Goal: Find specific page/section: Find specific page/section

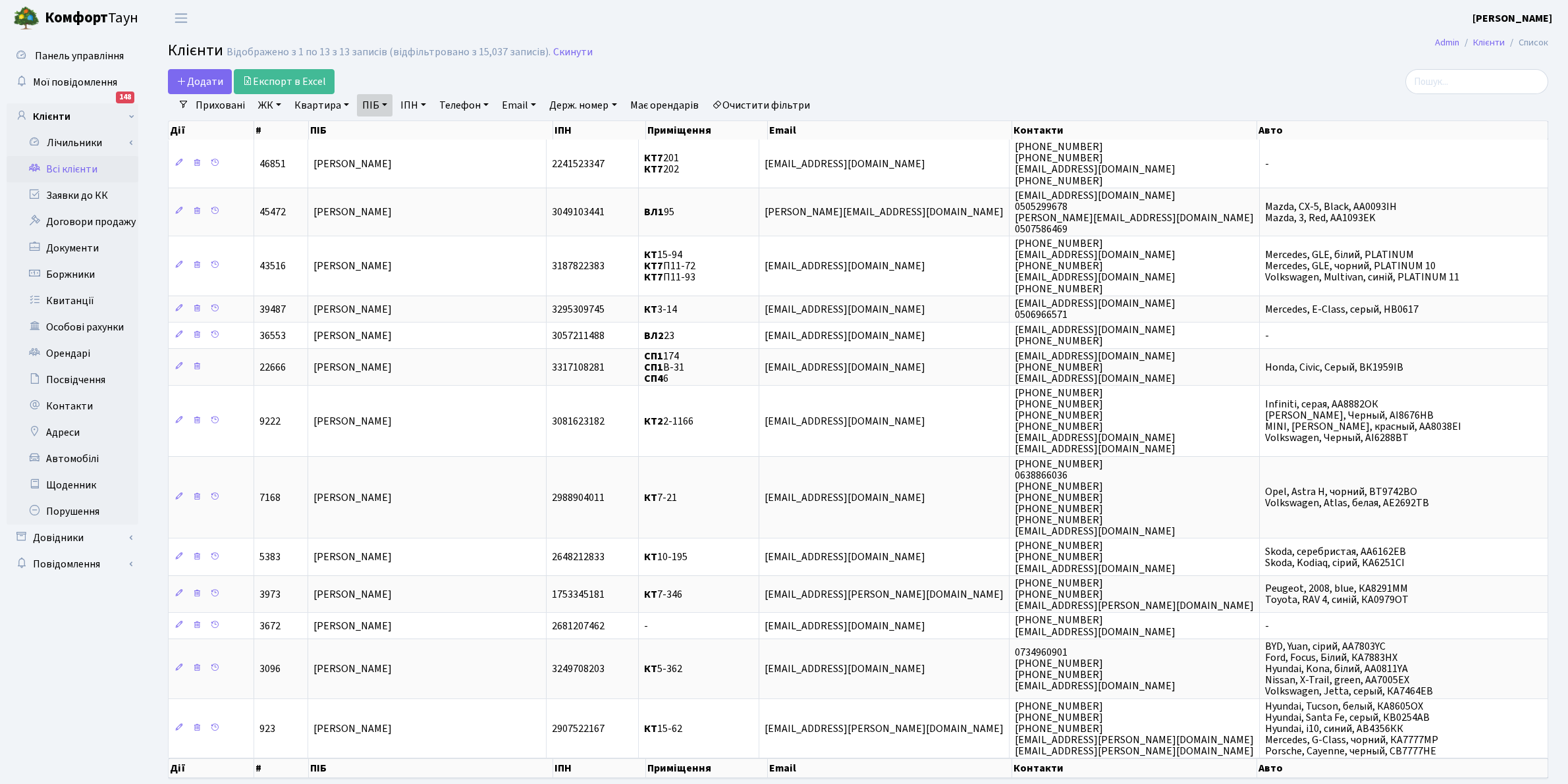
select select "25"
click at [60, 175] on link "Всі клієнти" at bounding box center [73, 169] width 131 height 26
select select "25"
click at [788, 110] on link "Очистити фільтри" at bounding box center [760, 106] width 109 height 22
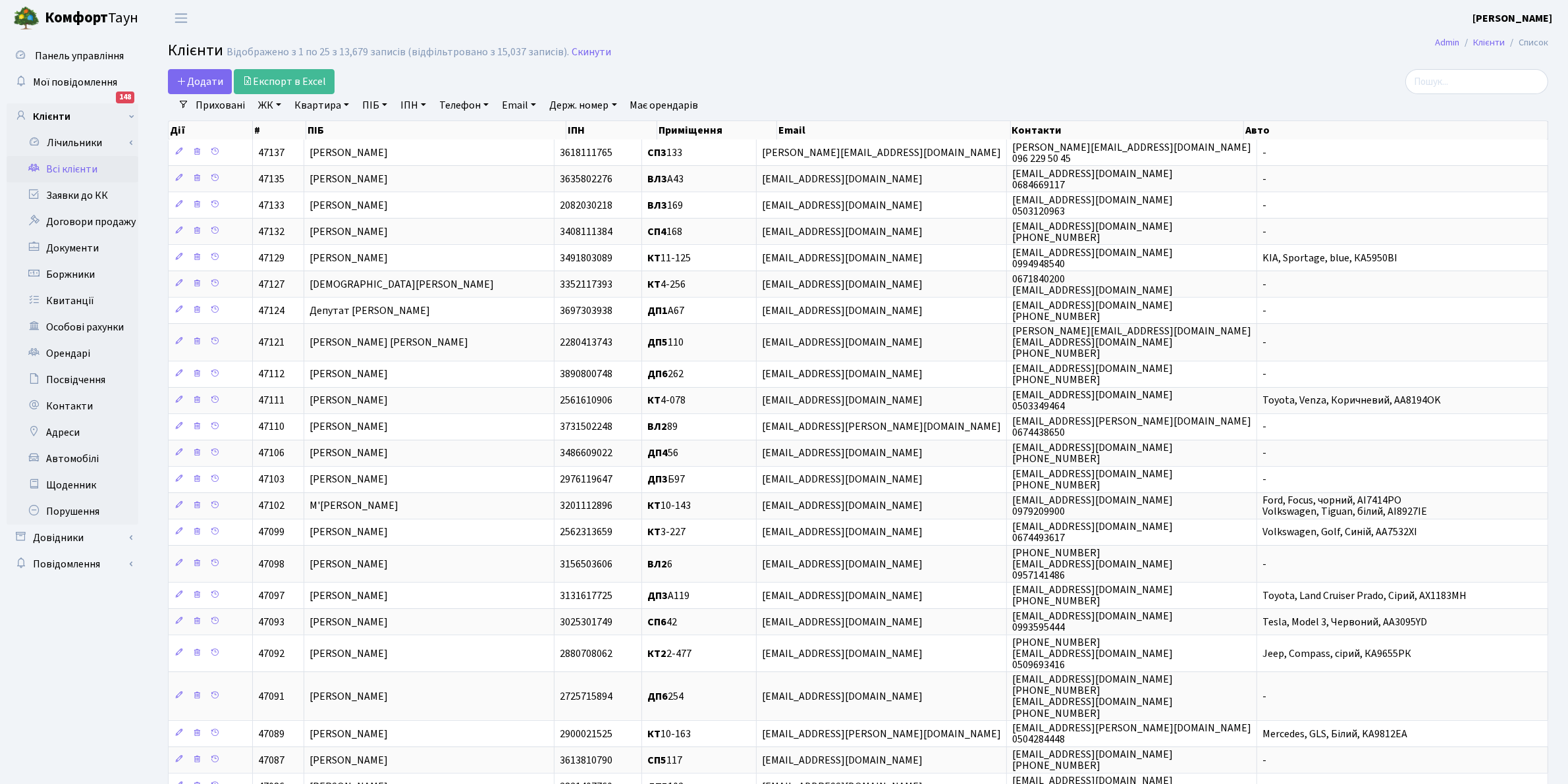
click at [371, 103] on link "ПІБ" at bounding box center [375, 106] width 36 height 22
type input "R"
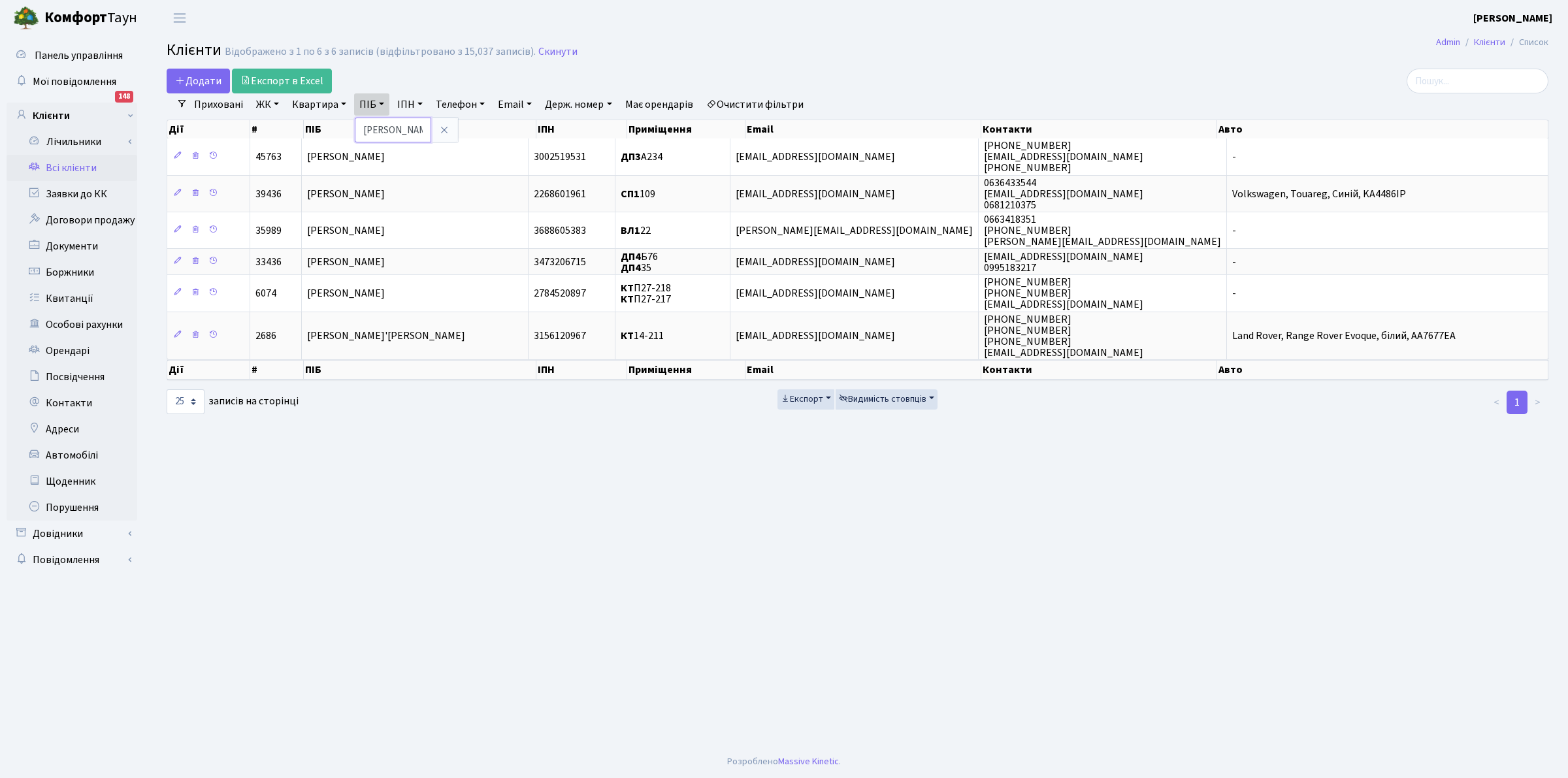
type input "КЛИМУК"
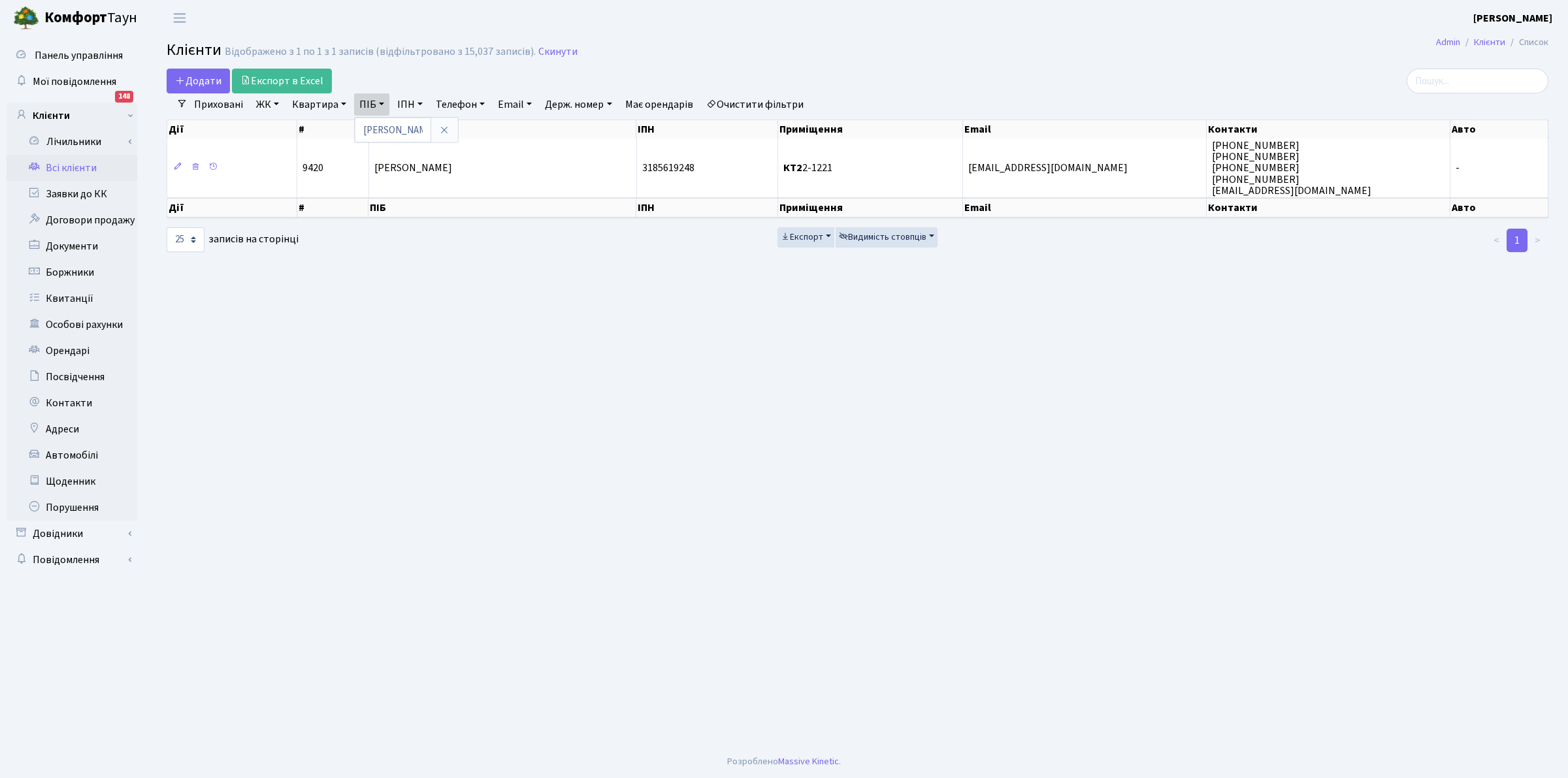
drag, startPoint x: 941, startPoint y: 696, endPoint x: 942, endPoint y: 688, distance: 8.1
click at [942, 694] on main "Admin Клієнти Список Клієнти Відображено з 1 по 1 з 1 записів (відфільтровано з…" at bounding box center [858, 390] width 1421 height 710
